Goal: Transaction & Acquisition: Purchase product/service

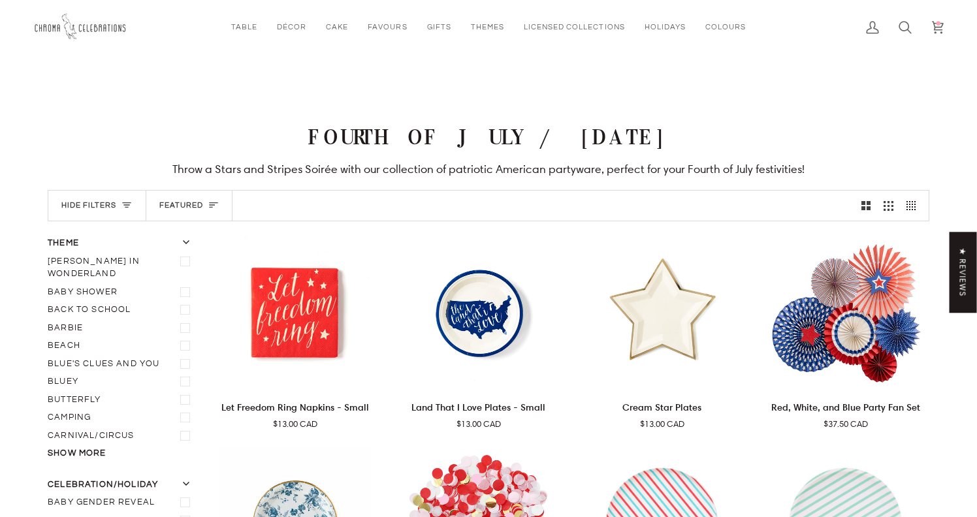
scroll to position [498, 0]
click at [80, 31] on img at bounding box center [82, 27] width 98 height 35
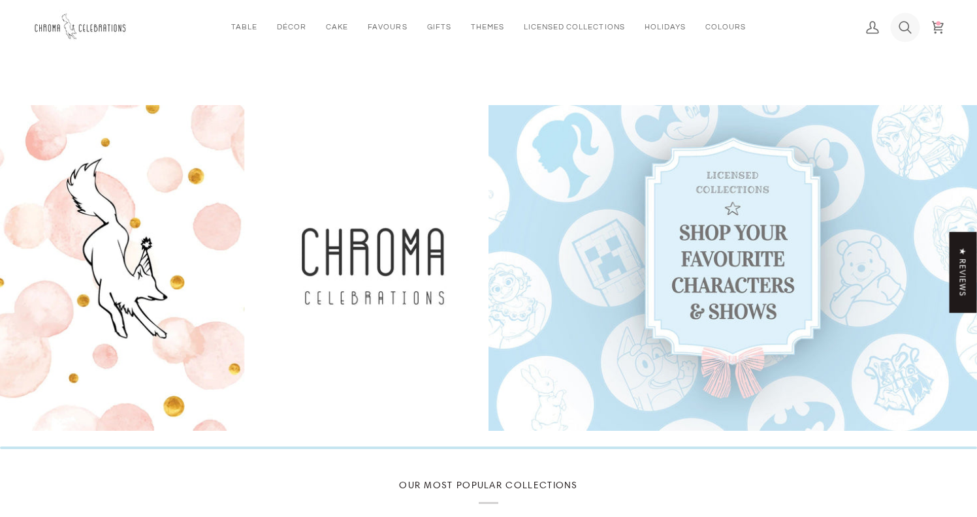
click at [910, 27] on icon at bounding box center [904, 27] width 13 height 13
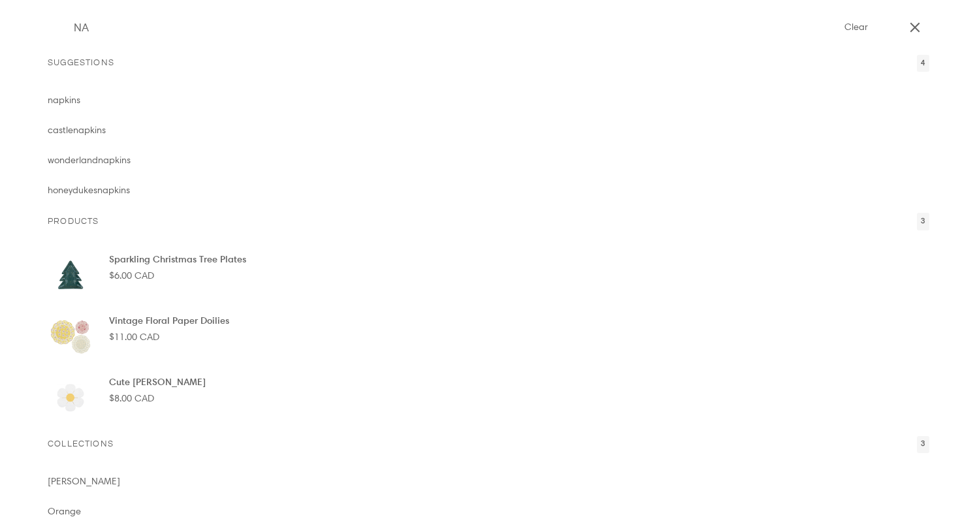
type input "NA"
click at [67, 99] on span "pkins" at bounding box center [70, 100] width 22 height 12
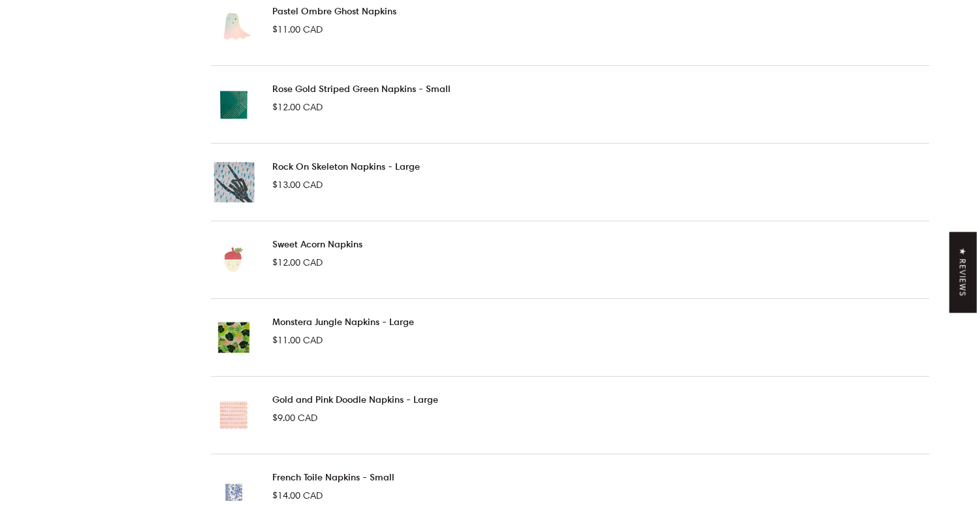
scroll to position [1073, 0]
